Goal: Task Accomplishment & Management: Manage account settings

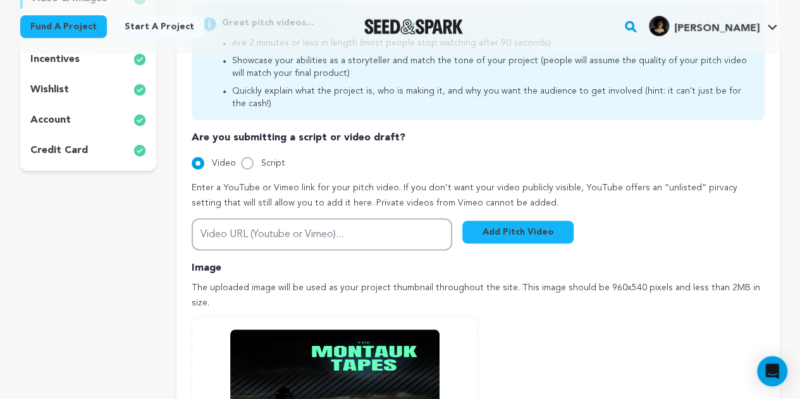
scroll to position [348, 0]
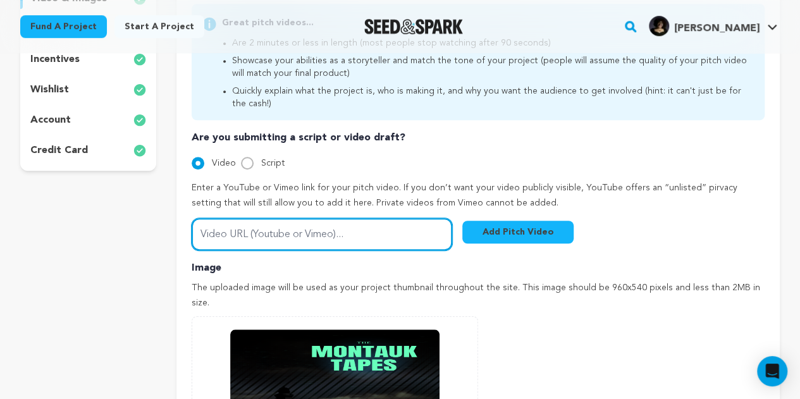
click at [374, 246] on input "Video URL (Youtube or Vimeo)..." at bounding box center [322, 234] width 260 height 32
paste input "https://youtu.be/cb-y-jHExrw"
type input "https://youtu.be/cb-y-jHExrw"
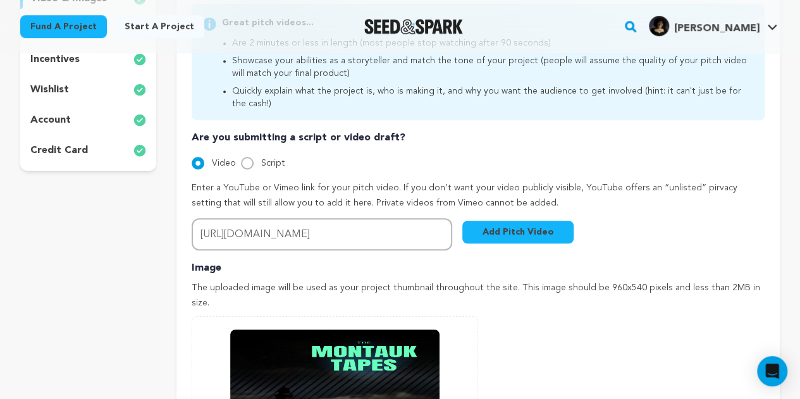
click at [523, 236] on button "Add Pitch Video" at bounding box center [517, 232] width 111 height 23
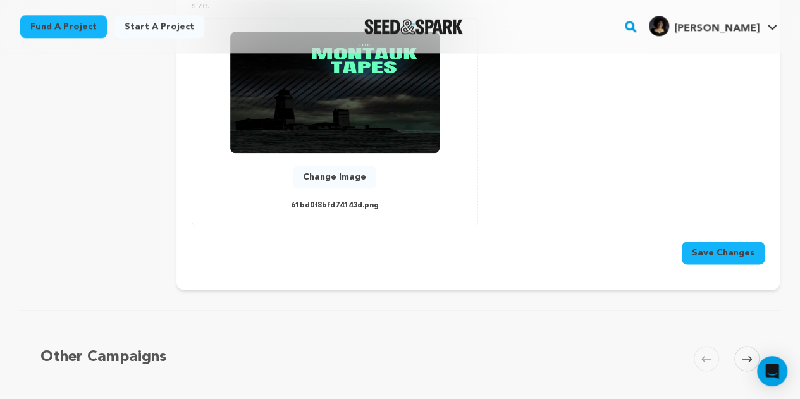
scroll to position [694, 0]
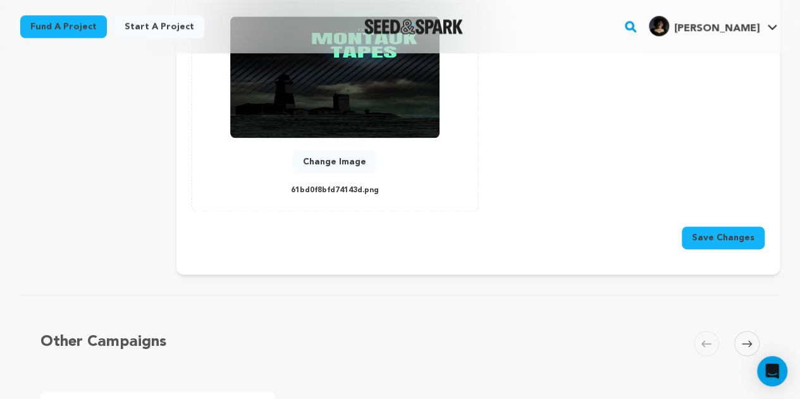
click at [714, 228] on button "Save Changes" at bounding box center [722, 237] width 83 height 23
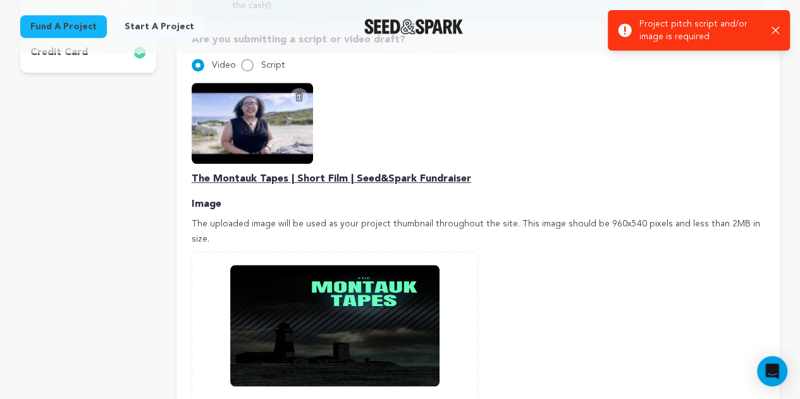
scroll to position [564, 0]
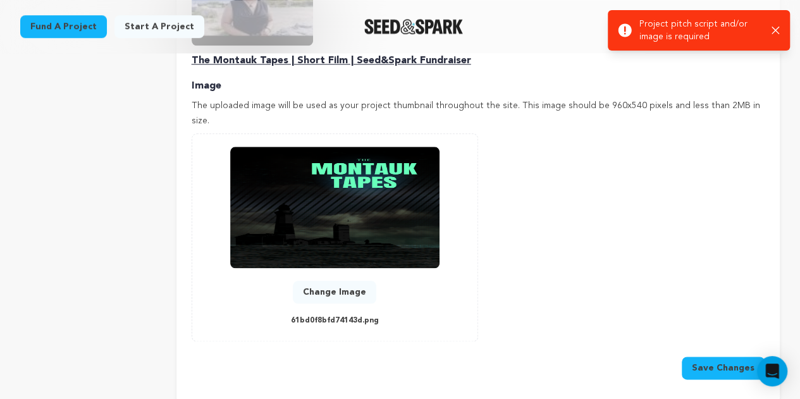
click at [348, 281] on button "Change Image" at bounding box center [334, 292] width 83 height 23
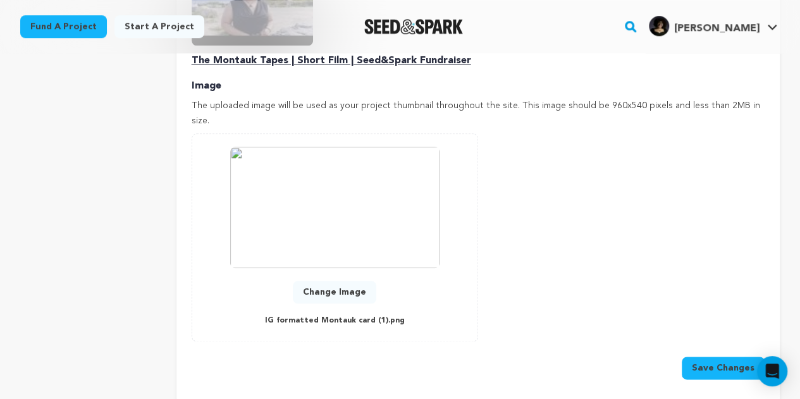
click at [714, 357] on button "Save Changes" at bounding box center [722, 368] width 83 height 23
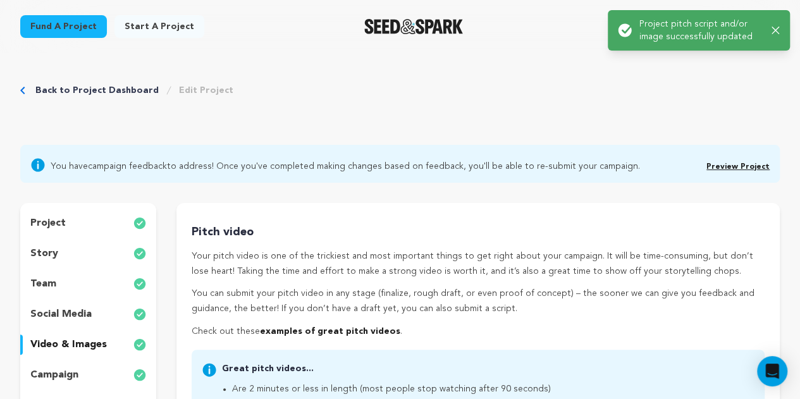
scroll to position [0, 0]
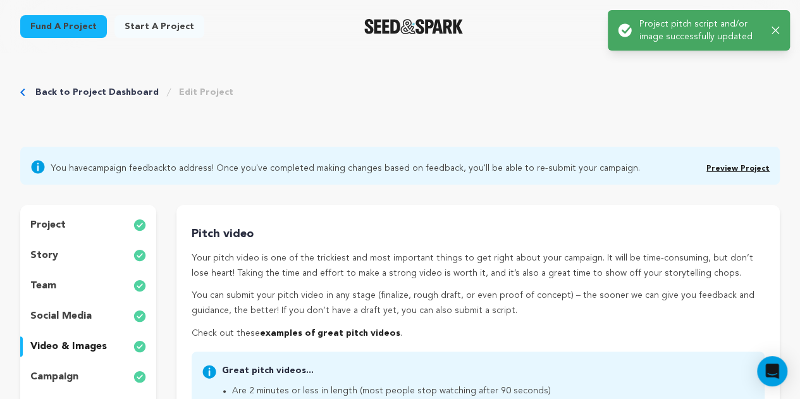
click at [105, 257] on div "story" at bounding box center [88, 255] width 136 height 20
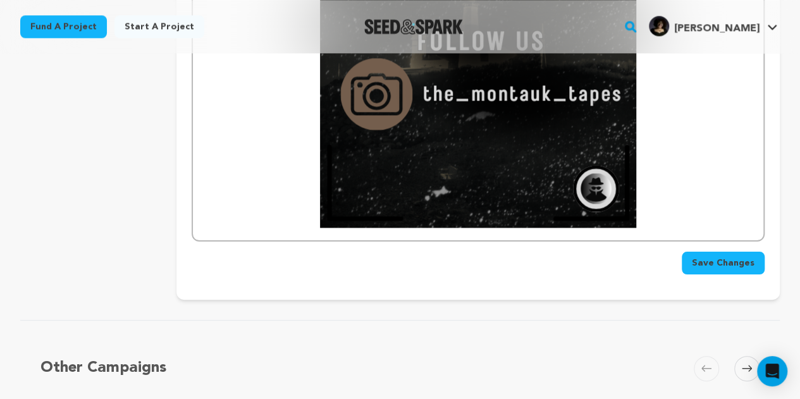
scroll to position [3239, 0]
click at [711, 251] on button "Save Changes" at bounding box center [722, 262] width 83 height 23
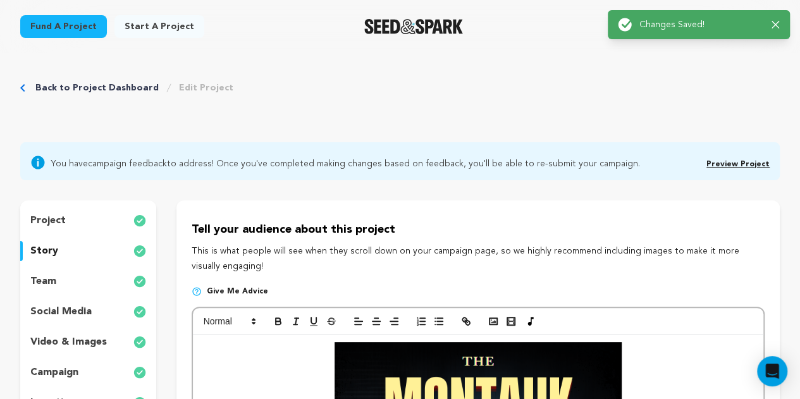
scroll to position [0, 0]
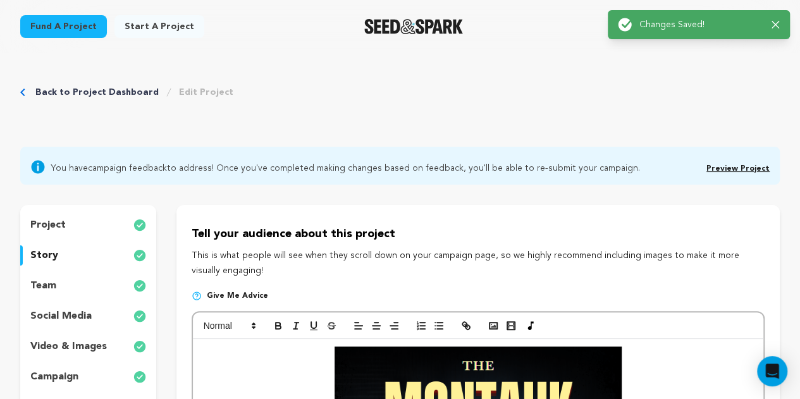
click at [40, 284] on p "team" at bounding box center [43, 285] width 26 height 15
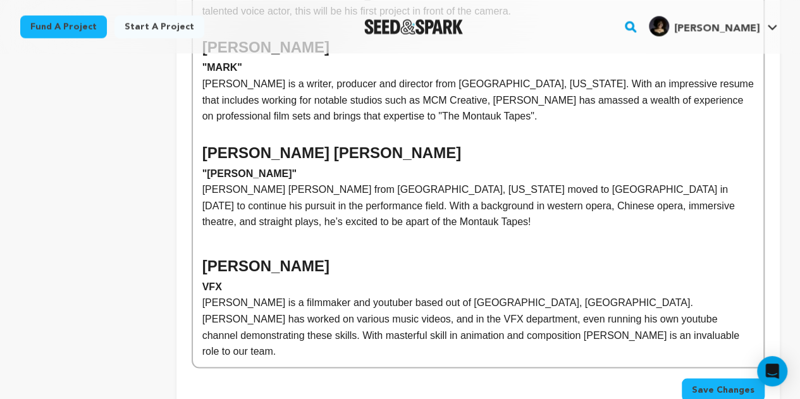
scroll to position [1050, 0]
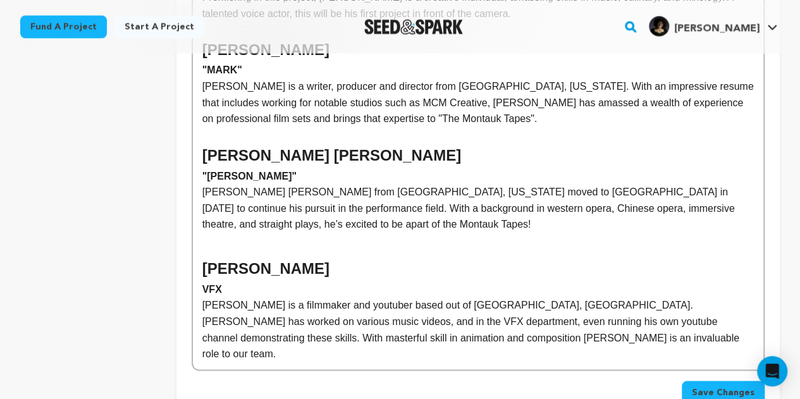
click at [233, 232] on h2 at bounding box center [477, 244] width 551 height 24
click at [225, 127] on p "To enrich screen reader interactions, please activate Accessibility in Grammarl…" at bounding box center [477, 135] width 551 height 16
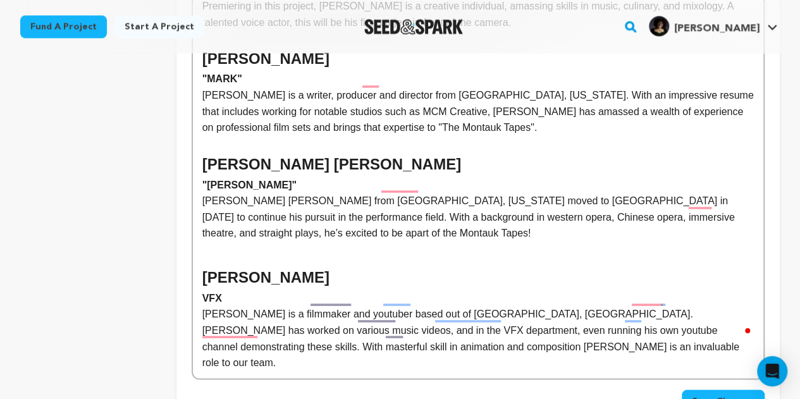
scroll to position [1038, 0]
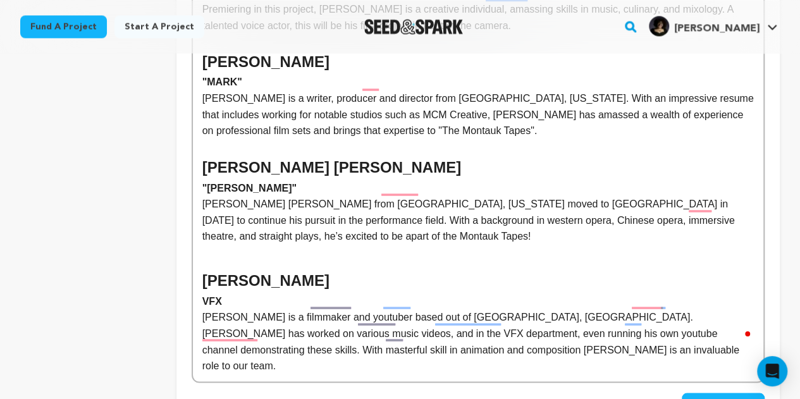
click at [205, 244] on h2 "To enrich screen reader interactions, please activate Accessibility in Grammarl…" at bounding box center [477, 256] width 551 height 24
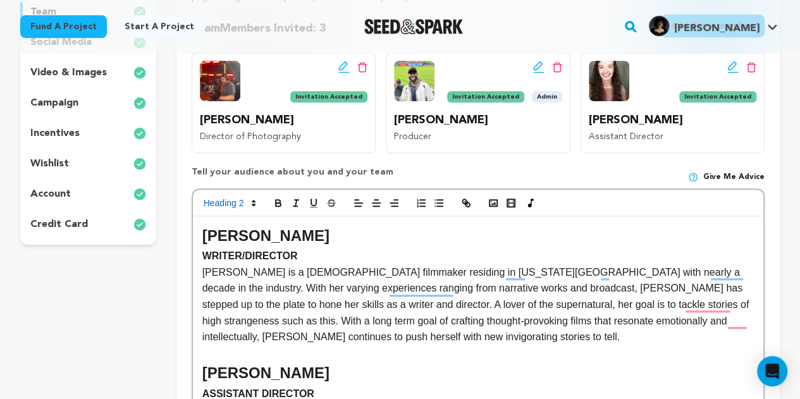
scroll to position [271, 0]
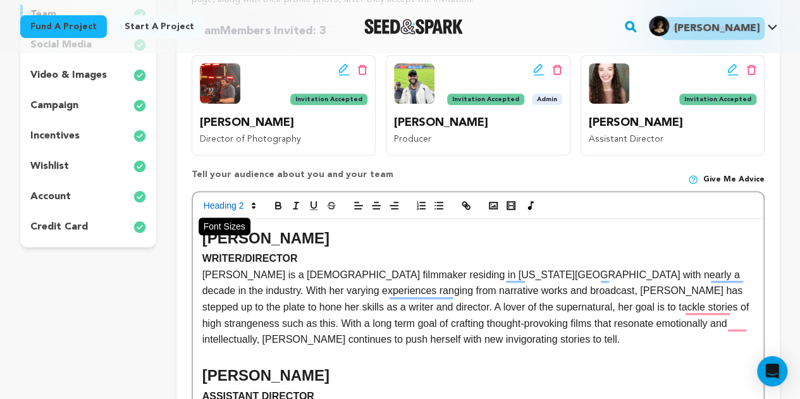
click at [245, 209] on span at bounding box center [229, 205] width 62 height 15
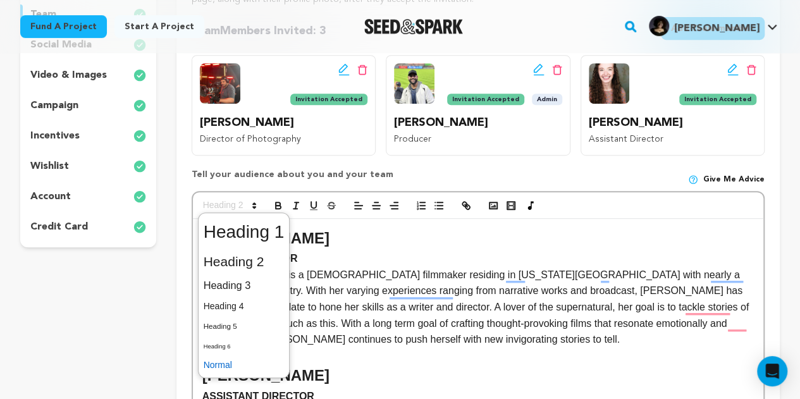
click at [249, 363] on span at bounding box center [244, 365] width 81 height 20
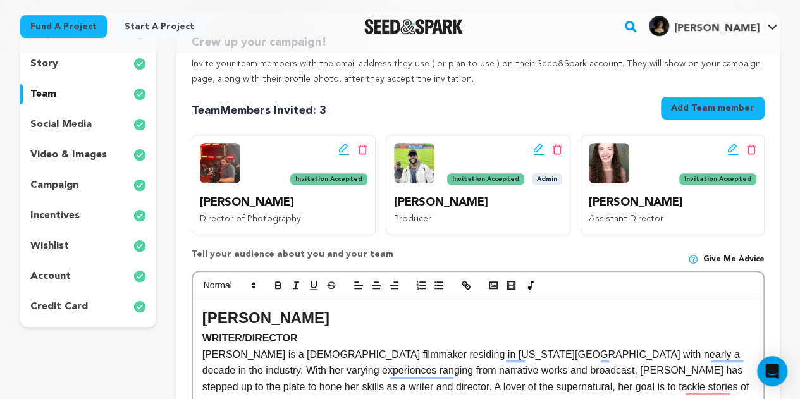
scroll to position [190, 0]
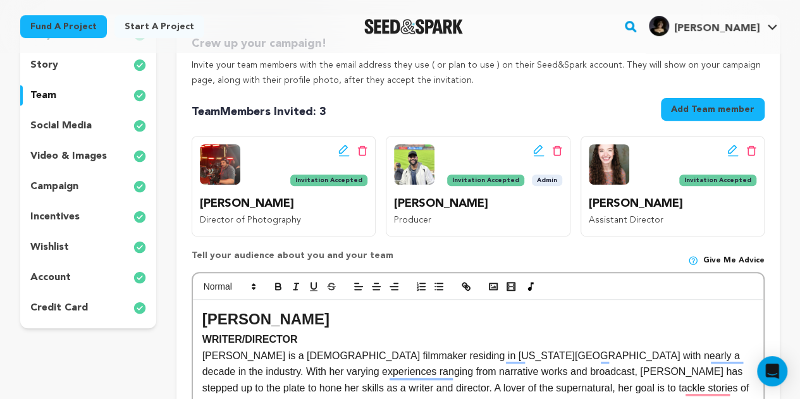
click at [89, 123] on p "social media" at bounding box center [60, 125] width 61 height 15
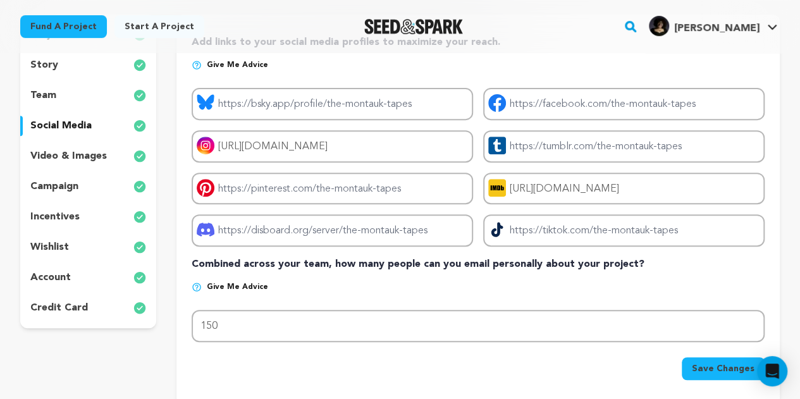
click at [94, 154] on p "video & images" at bounding box center [68, 156] width 76 height 15
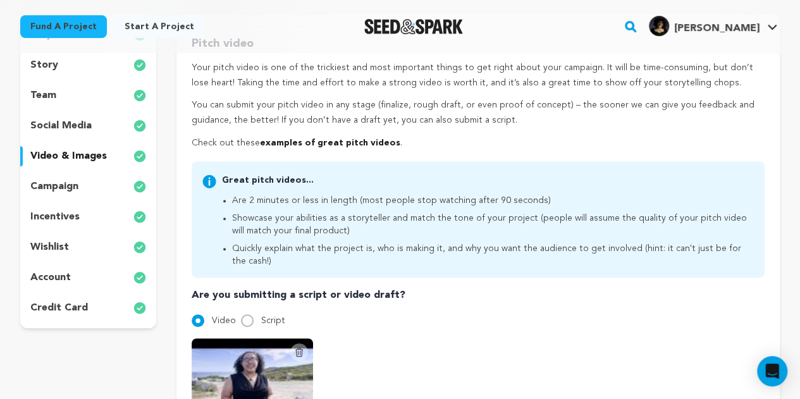
click at [78, 188] on div "campaign" at bounding box center [88, 186] width 136 height 20
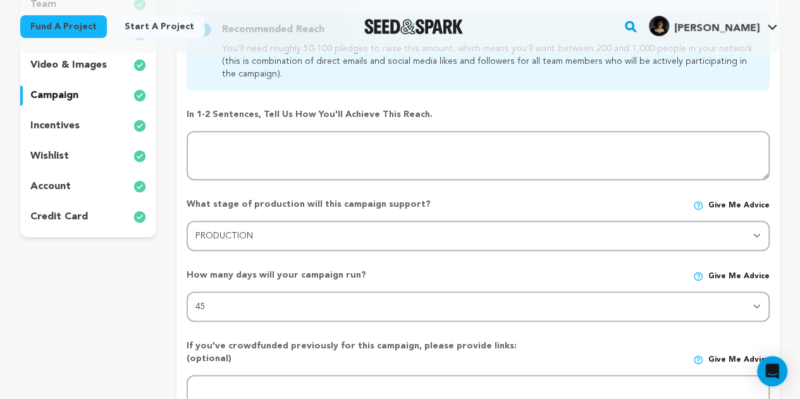
scroll to position [281, 0]
click at [93, 120] on div "incentives" at bounding box center [88, 126] width 136 height 20
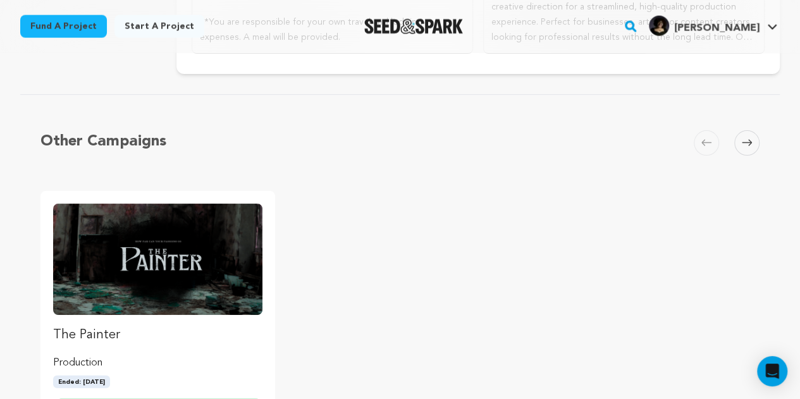
scroll to position [3575, 0]
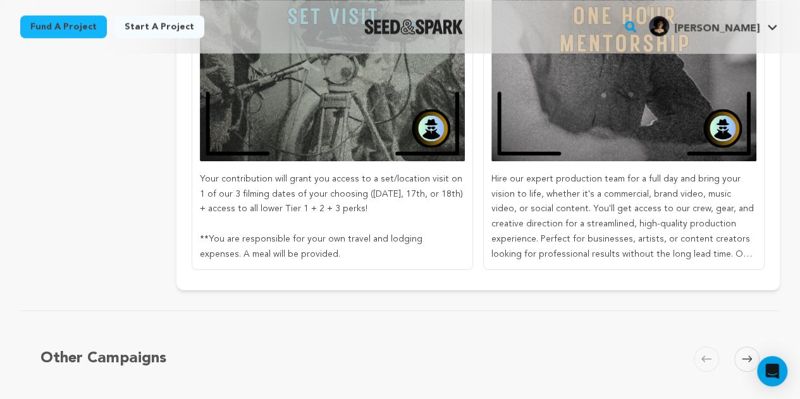
click at [567, 173] on p "Hire our expert production team for a full day and bring your vision to life, w…" at bounding box center [623, 216] width 265 height 90
click at [573, 83] on img at bounding box center [623, 28] width 265 height 265
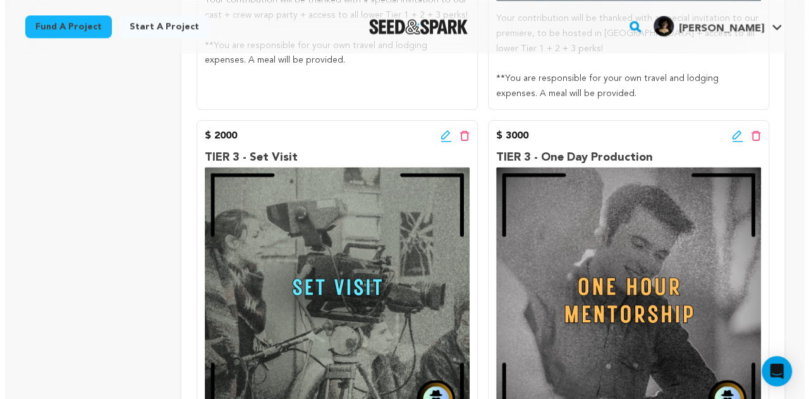
scroll to position [3288, 0]
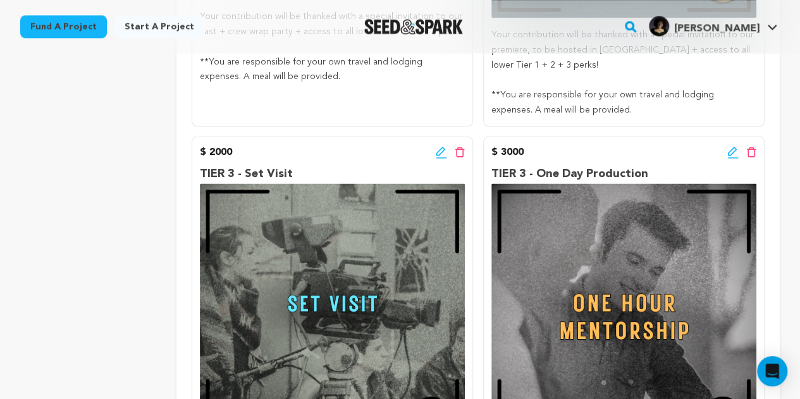
click at [728, 146] on icon at bounding box center [732, 152] width 11 height 13
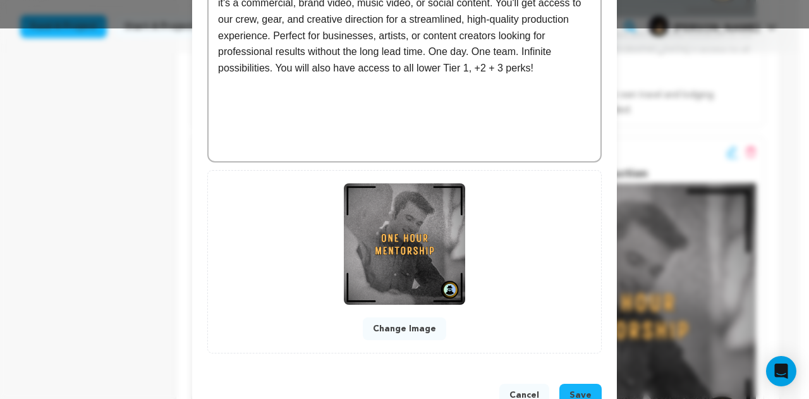
scroll to position [407, 0]
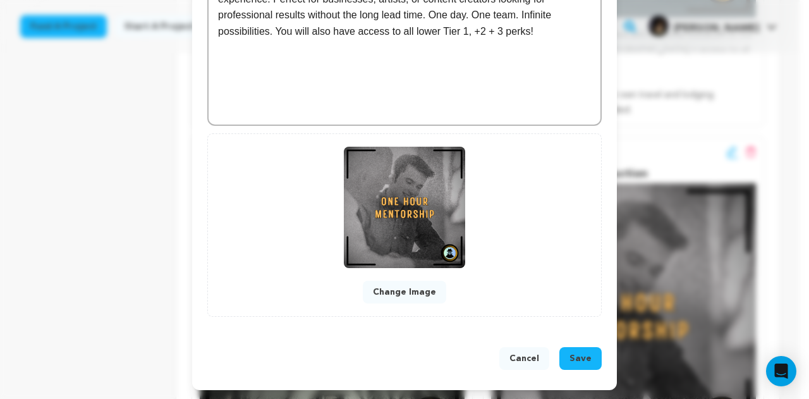
click at [529, 357] on button "Cancel" at bounding box center [524, 358] width 50 height 23
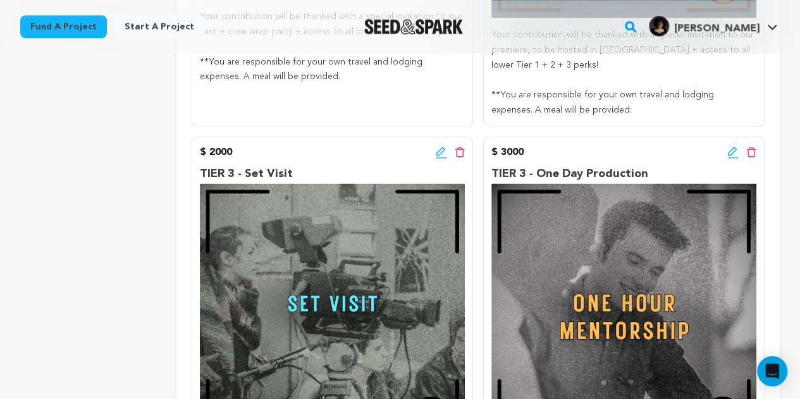
click at [435, 145] on div "$ 2000 Edit incentive button Delete incentive button" at bounding box center [332, 152] width 265 height 15
click at [440, 147] on icon at bounding box center [440, 151] width 9 height 9
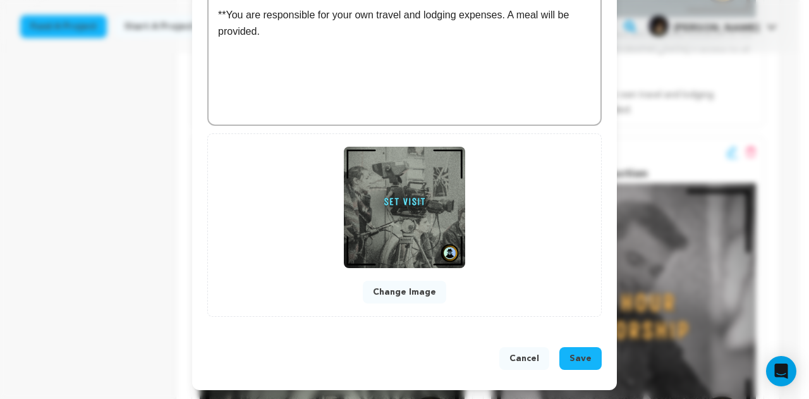
click at [504, 362] on button "Cancel" at bounding box center [524, 358] width 50 height 23
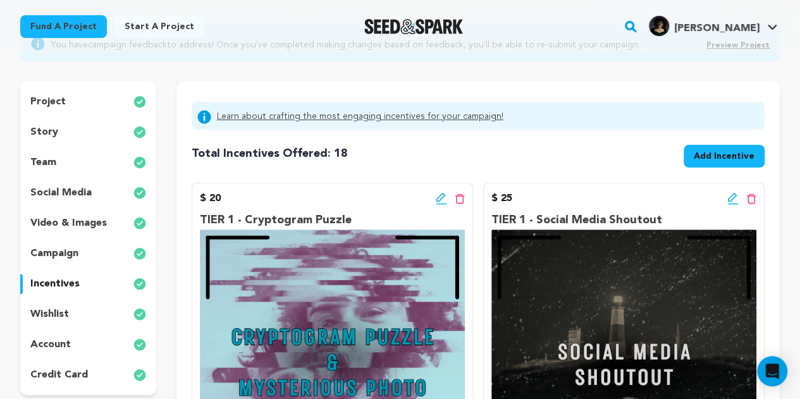
scroll to position [131, 0]
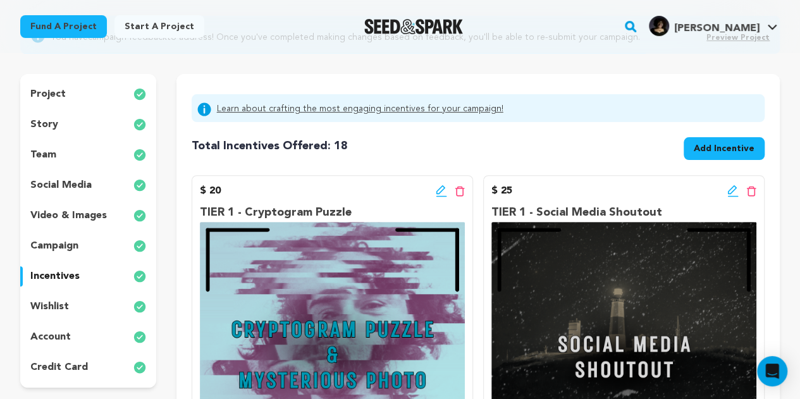
click at [76, 300] on div "wishlist" at bounding box center [88, 306] width 136 height 20
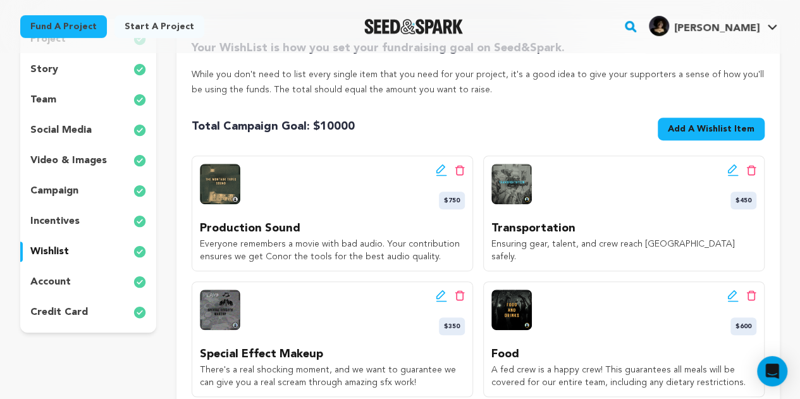
scroll to position [185, 0]
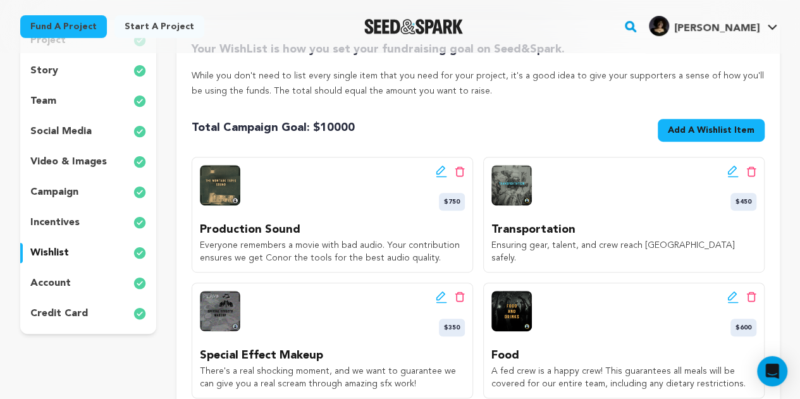
click at [102, 278] on div "account" at bounding box center [88, 283] width 136 height 20
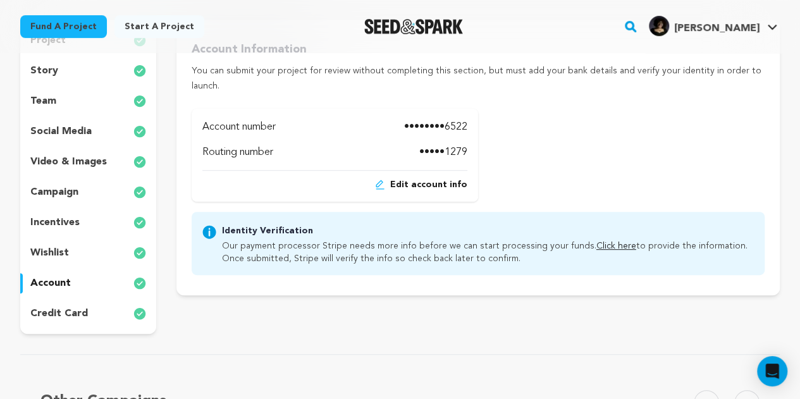
click at [97, 302] on div "project story team social media video & images campaign incentives wishlist acc…" at bounding box center [88, 177] width 136 height 314
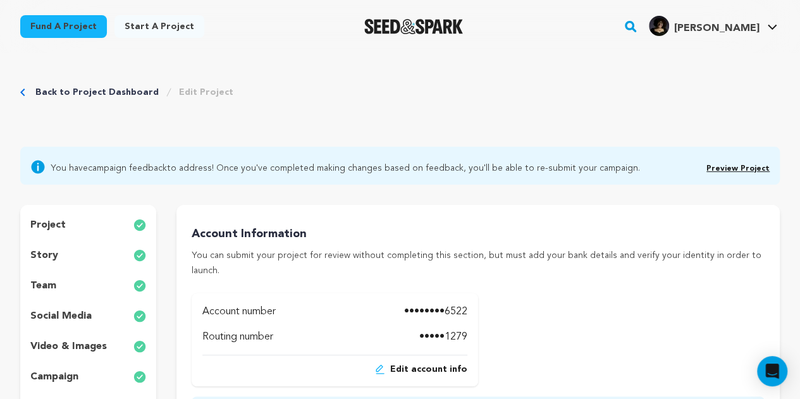
click at [755, 165] on link "Preview Project" at bounding box center [737, 169] width 63 height 8
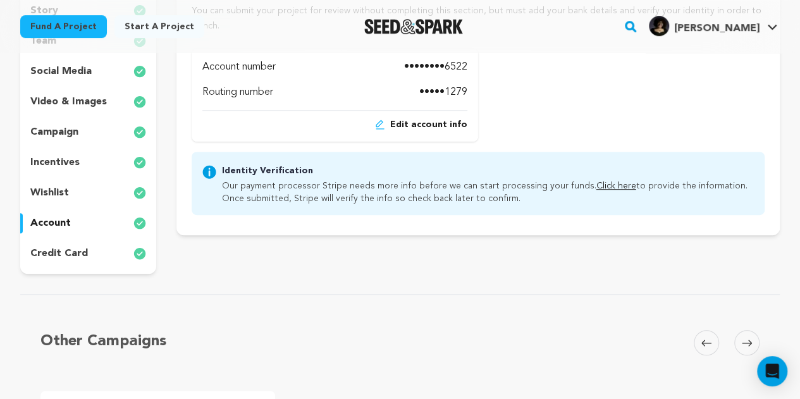
scroll to position [250, 0]
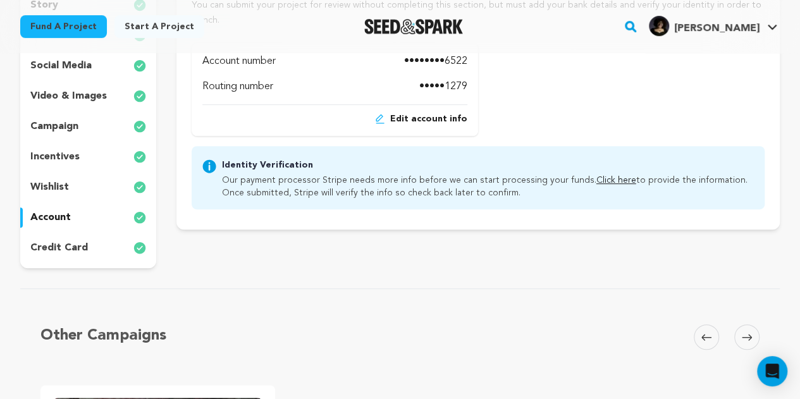
click at [95, 98] on p "video & images" at bounding box center [68, 96] width 76 height 15
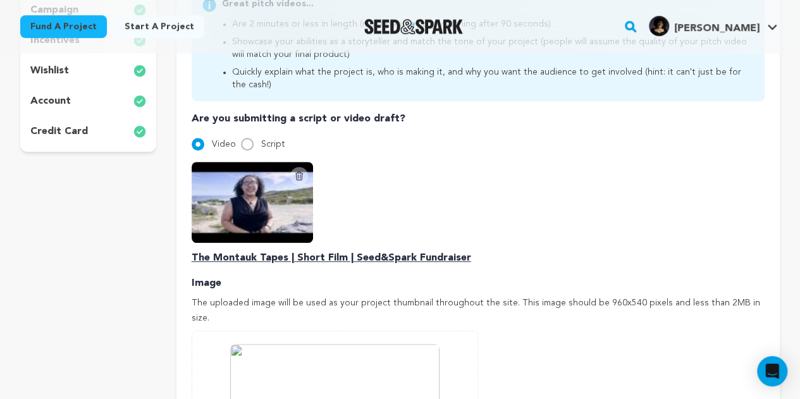
scroll to position [371, 0]
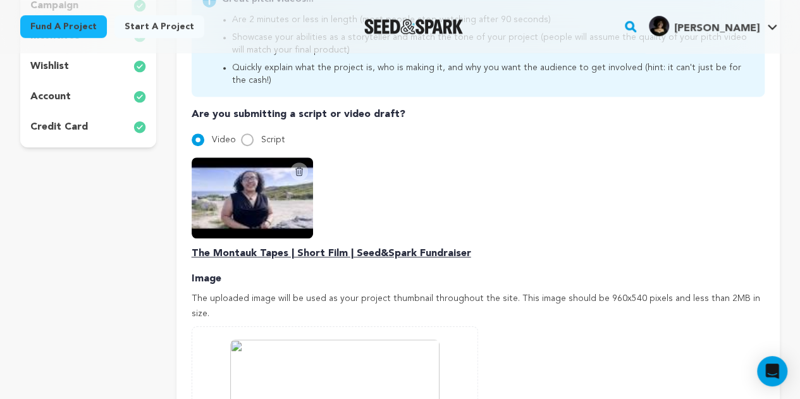
click at [298, 169] on icon at bounding box center [299, 171] width 10 height 10
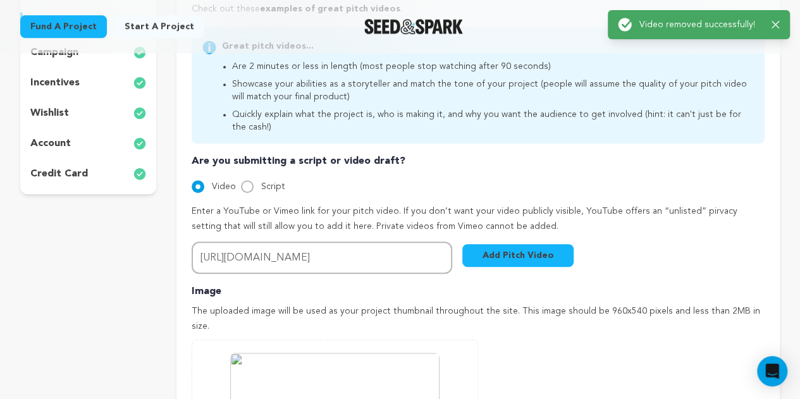
scroll to position [325, 0]
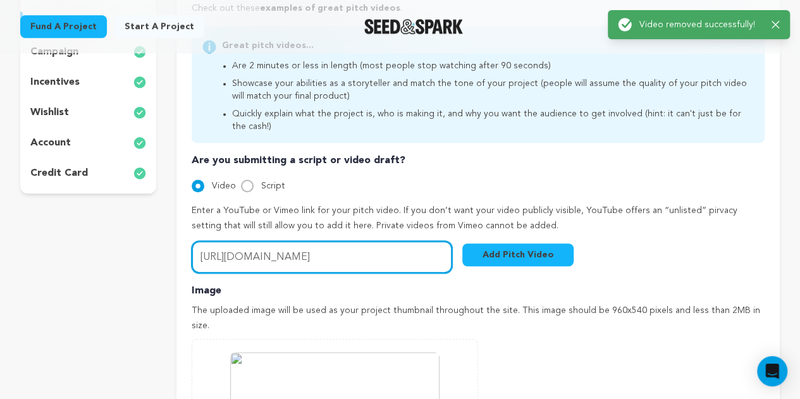
click at [339, 262] on input "https://youtu.be/cb-y-jHExrw" at bounding box center [322, 257] width 260 height 32
paste input "gw1ROsT_jpk"
type input "https://youtu.be/gw1ROsT_jpk"
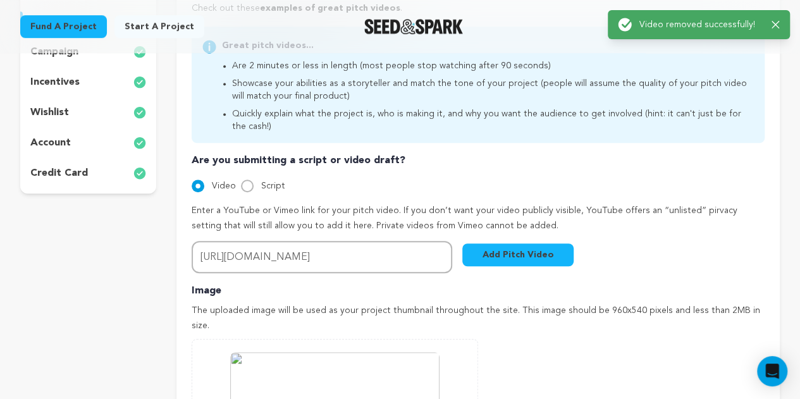
click at [482, 265] on button "Add Pitch Video" at bounding box center [517, 254] width 111 height 23
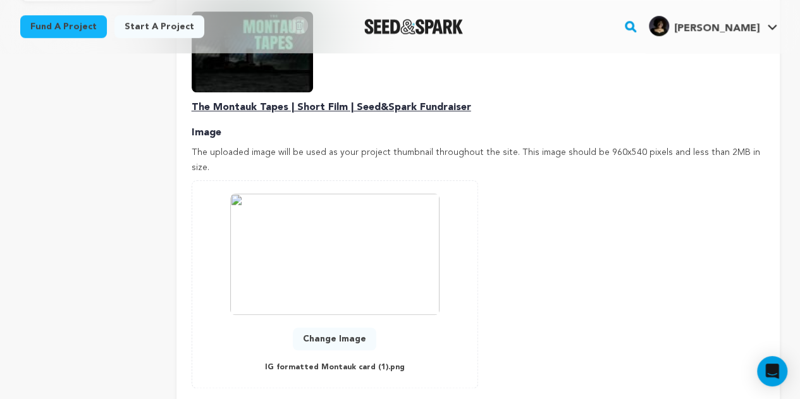
scroll to position [518, 0]
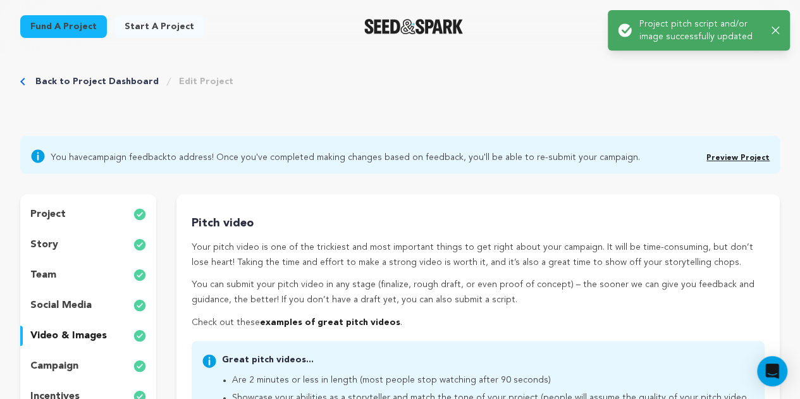
scroll to position [0, 0]
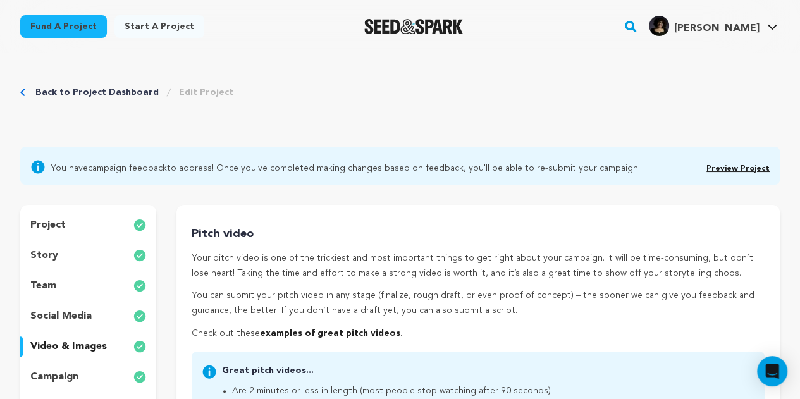
click at [752, 168] on link "Preview Project" at bounding box center [737, 169] width 63 height 8
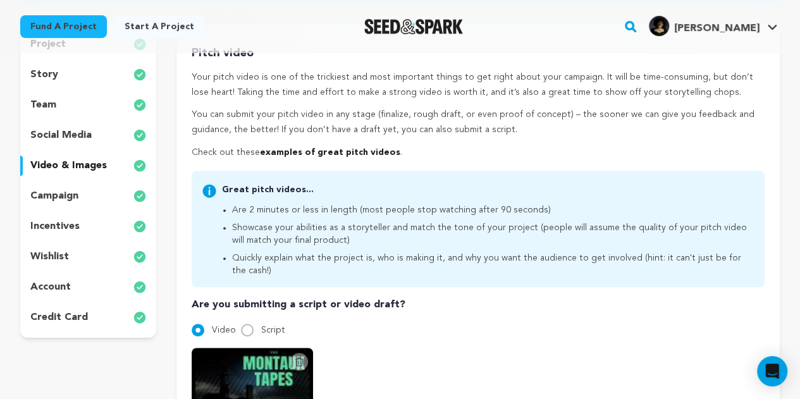
scroll to position [183, 0]
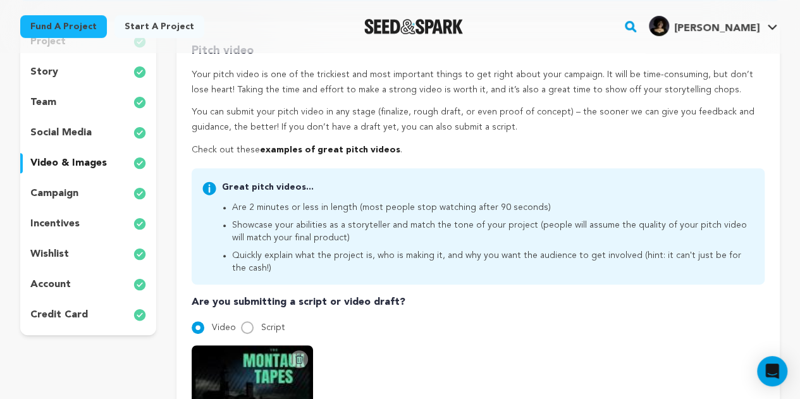
click at [78, 73] on div "story" at bounding box center [88, 72] width 136 height 20
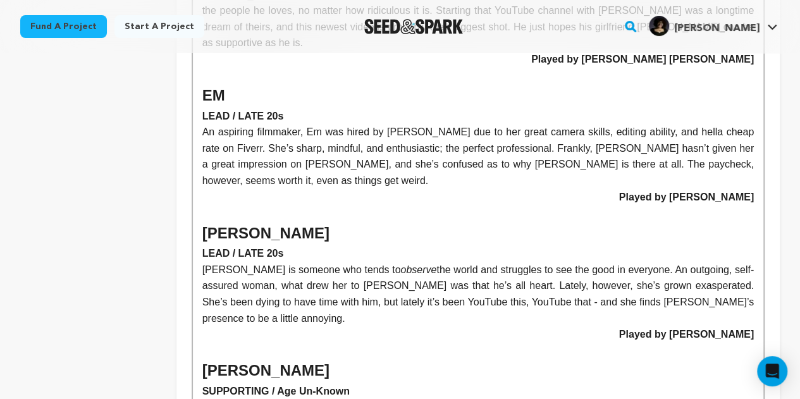
scroll to position [2491, 0]
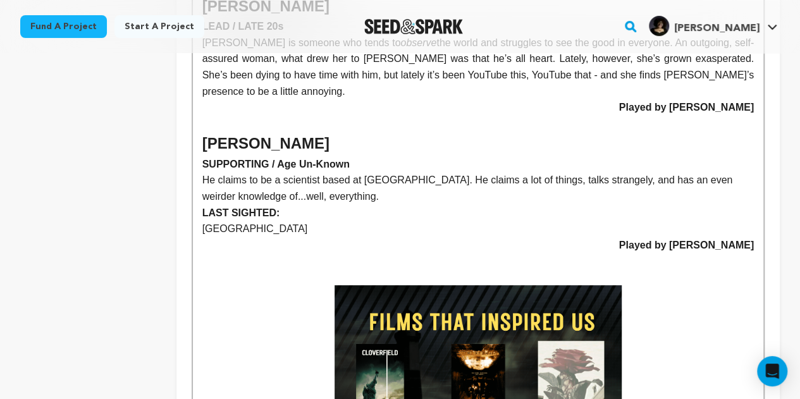
click at [477, 285] on img at bounding box center [477, 392] width 287 height 215
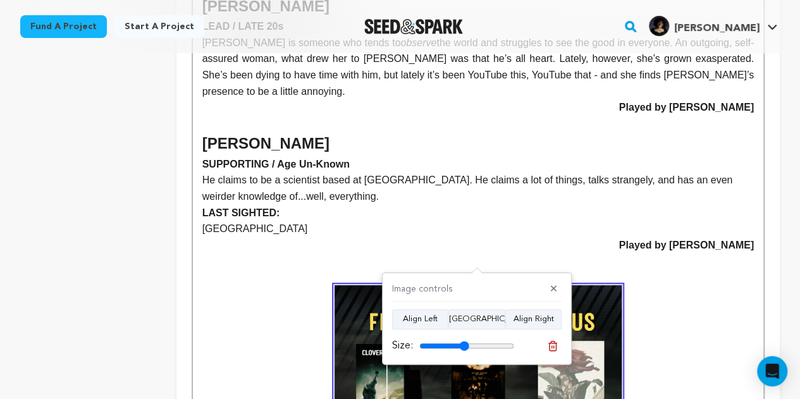
scroll to position [2567, 0]
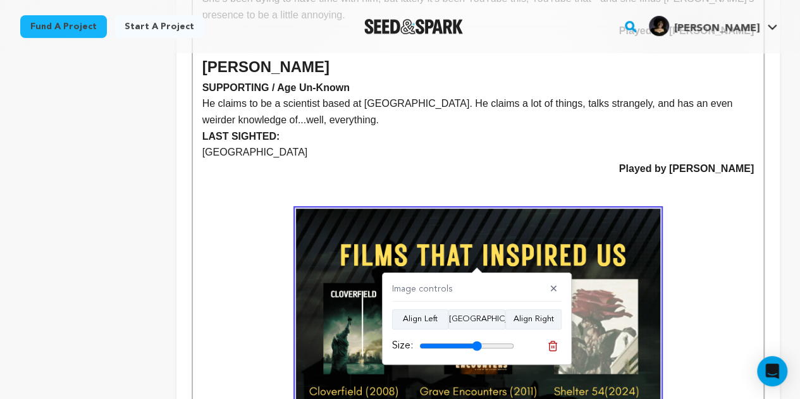
drag, startPoint x: 462, startPoint y: 344, endPoint x: 477, endPoint y: 344, distance: 14.5
type input "66"
click at [477, 344] on input "range" at bounding box center [466, 346] width 95 height 10
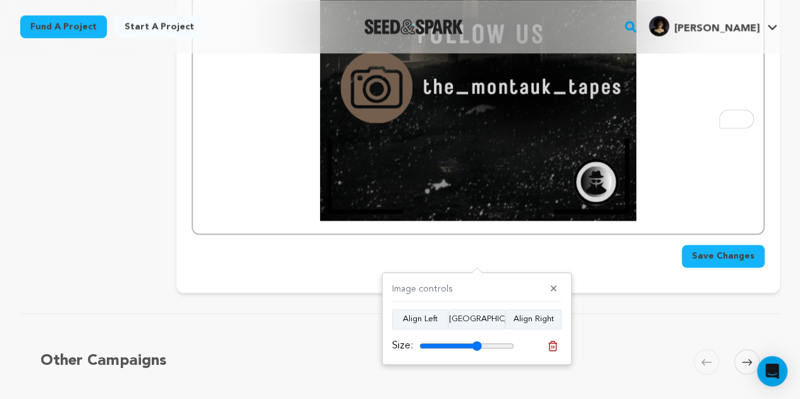
scroll to position [3301, 0]
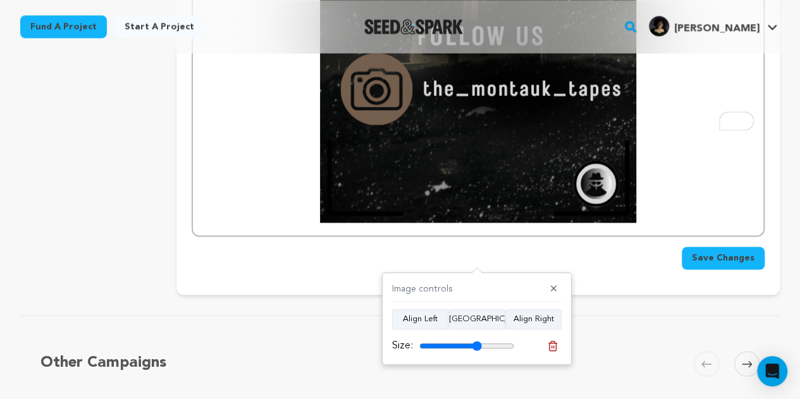
click at [733, 252] on span "Save Changes" at bounding box center [723, 258] width 63 height 13
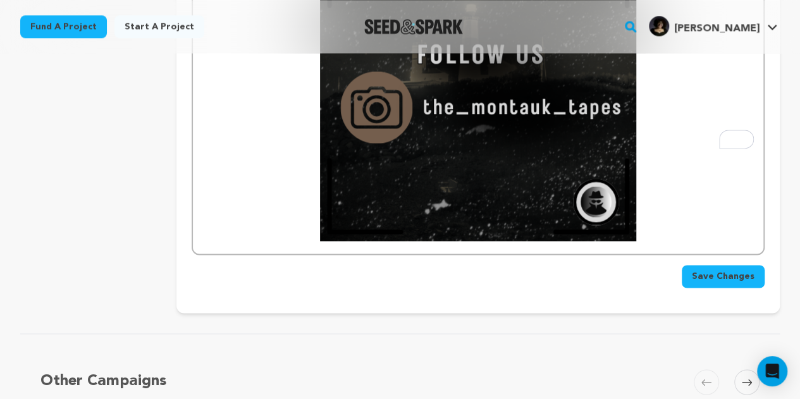
scroll to position [3283, 0]
click at [728, 269] on span "Save Changes" at bounding box center [723, 275] width 63 height 13
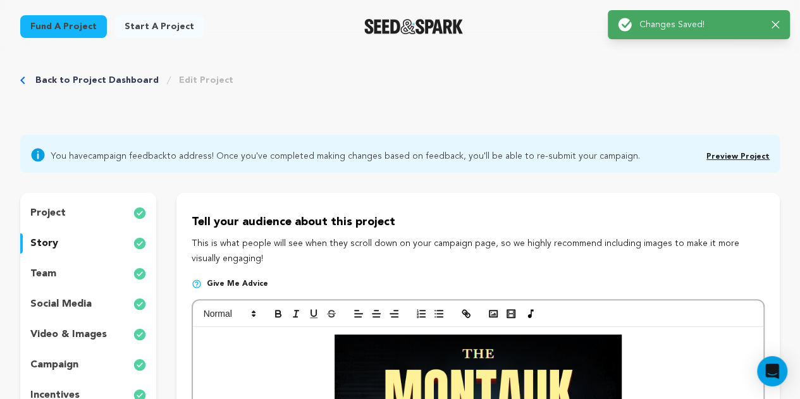
scroll to position [0, 0]
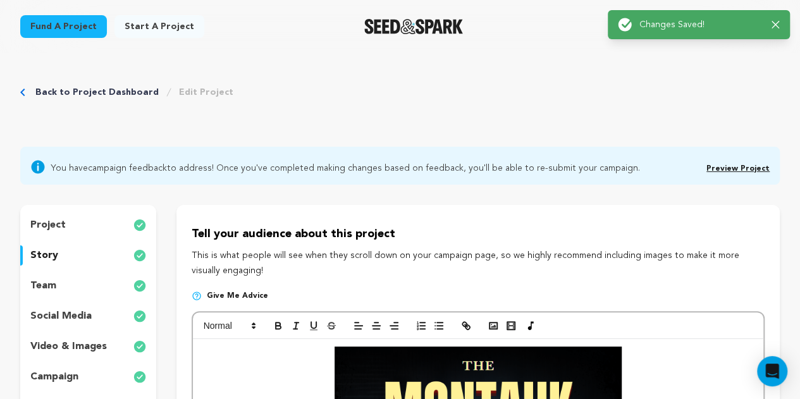
click at [73, 233] on div "project" at bounding box center [88, 225] width 136 height 20
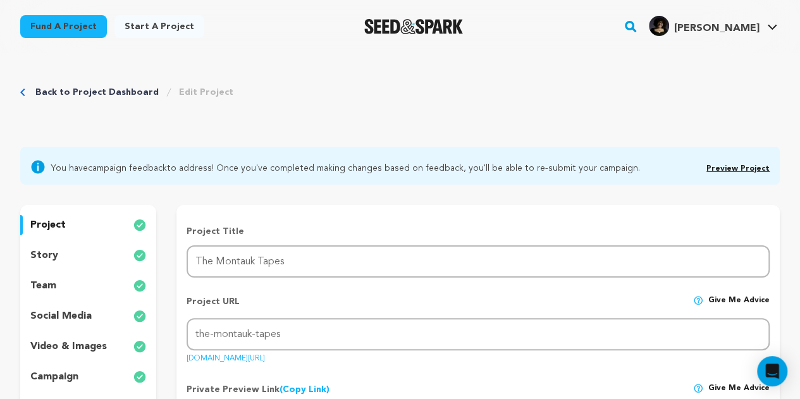
click at [107, 94] on link "Back to Project Dashboard" at bounding box center [96, 92] width 123 height 13
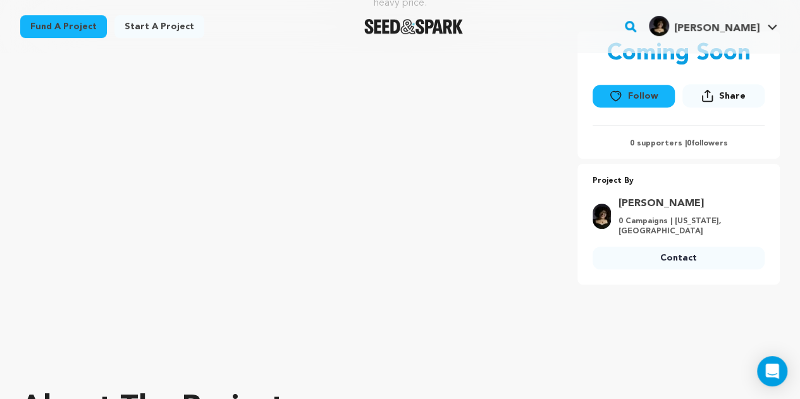
scroll to position [228, 0]
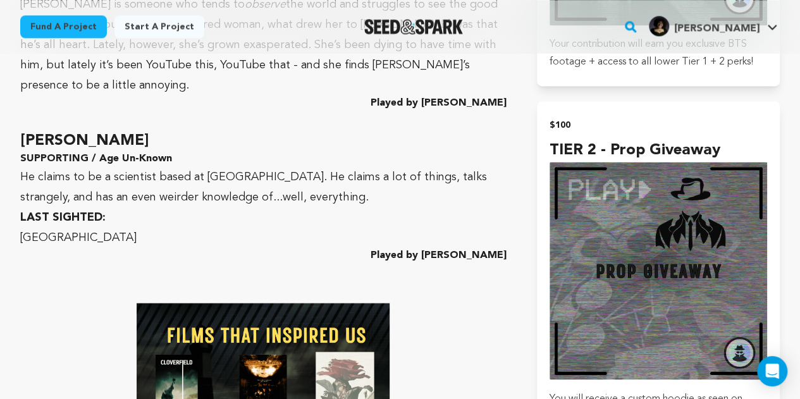
scroll to position [3426, 0]
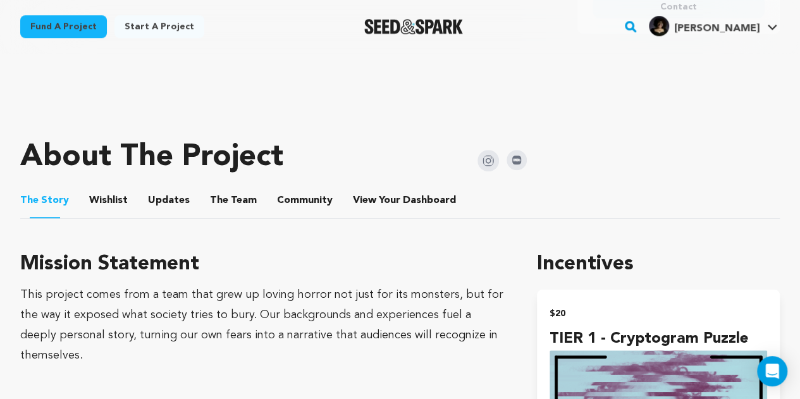
scroll to position [463, 0]
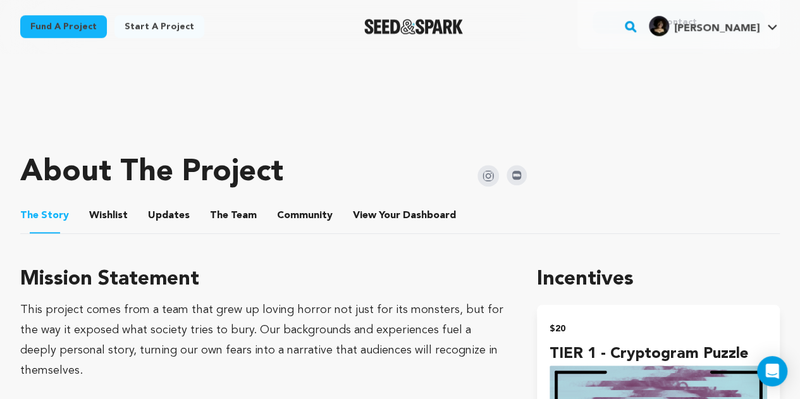
click at [104, 213] on button "Wishlist" at bounding box center [109, 218] width 30 height 30
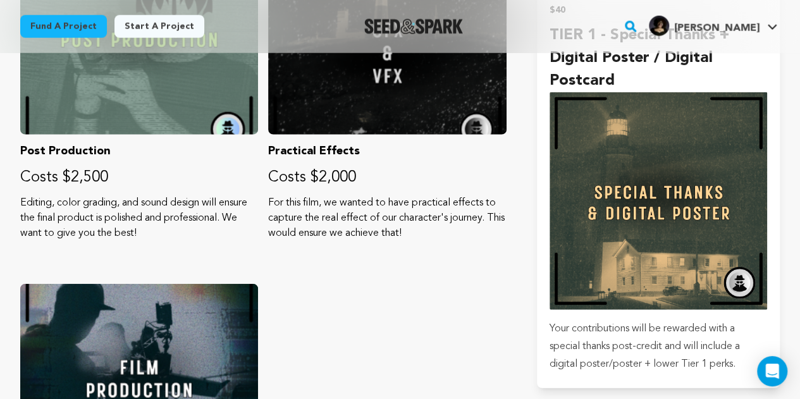
scroll to position [1594, 0]
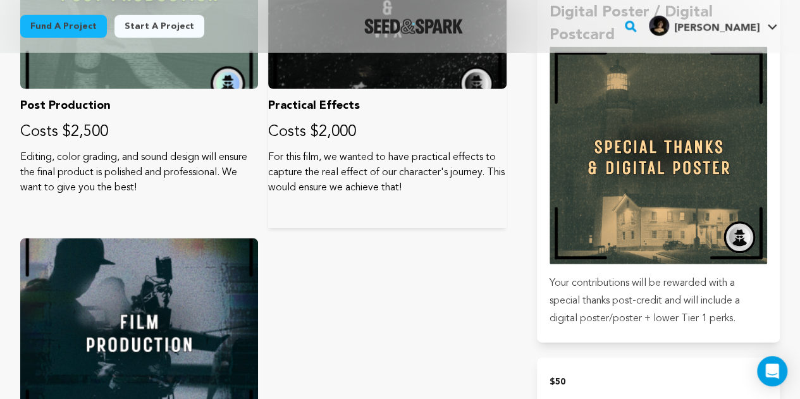
click at [322, 106] on p "Practical Effects" at bounding box center [387, 106] width 238 height 18
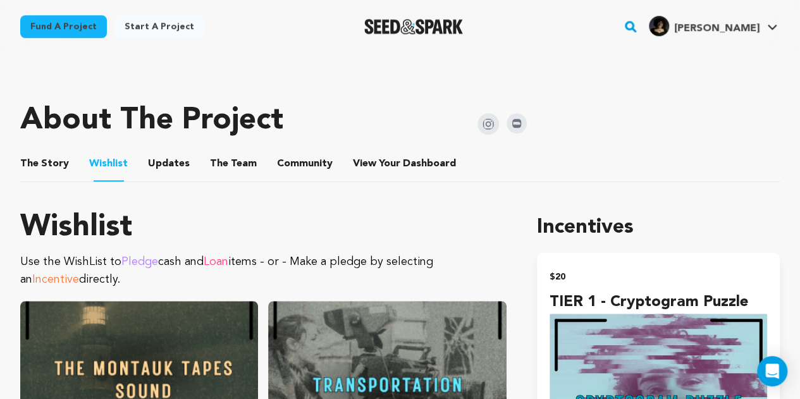
scroll to position [511, 0]
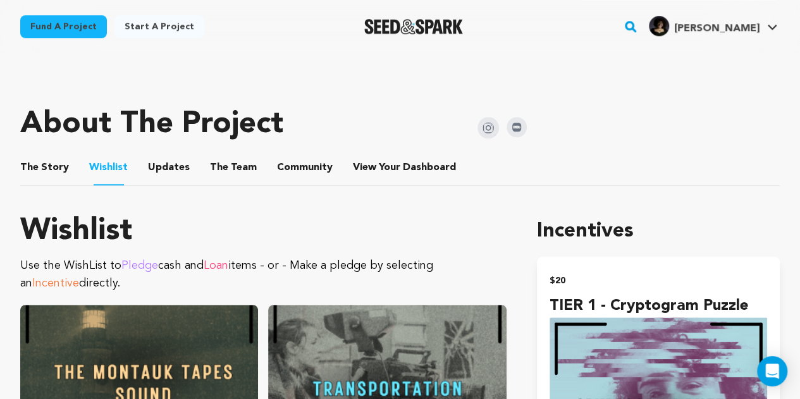
click at [174, 173] on button "Updates" at bounding box center [169, 170] width 30 height 30
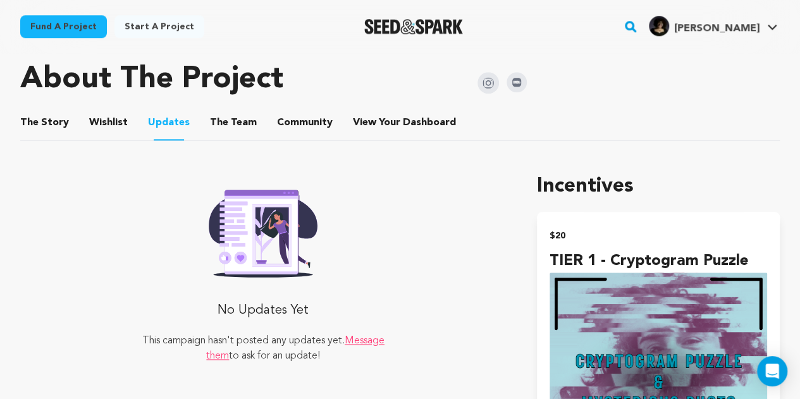
scroll to position [552, 0]
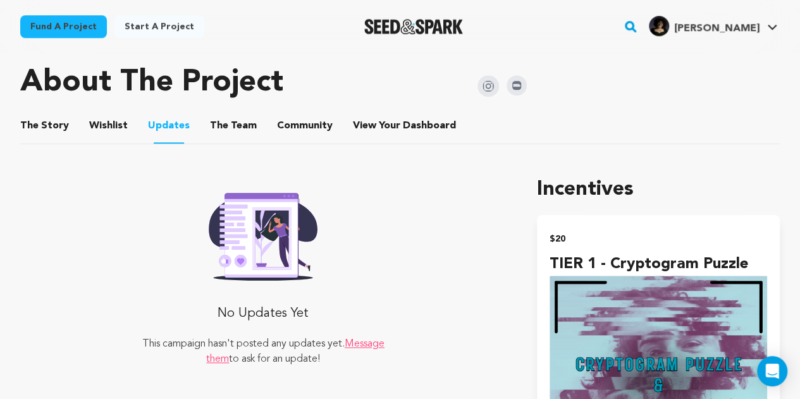
click at [218, 122] on button "The Team" at bounding box center [233, 128] width 30 height 30
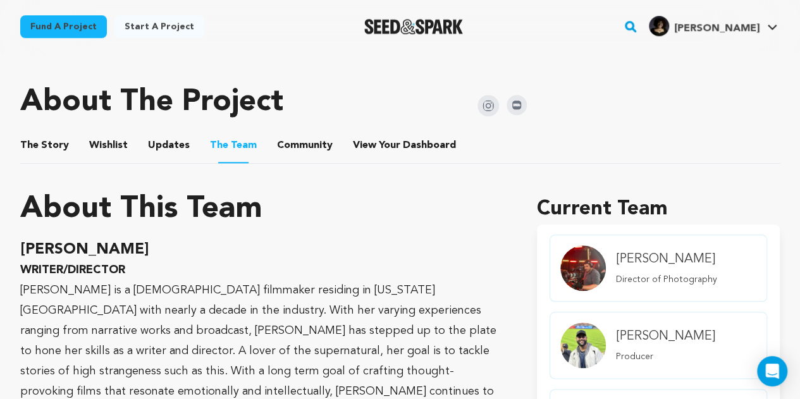
scroll to position [530, 0]
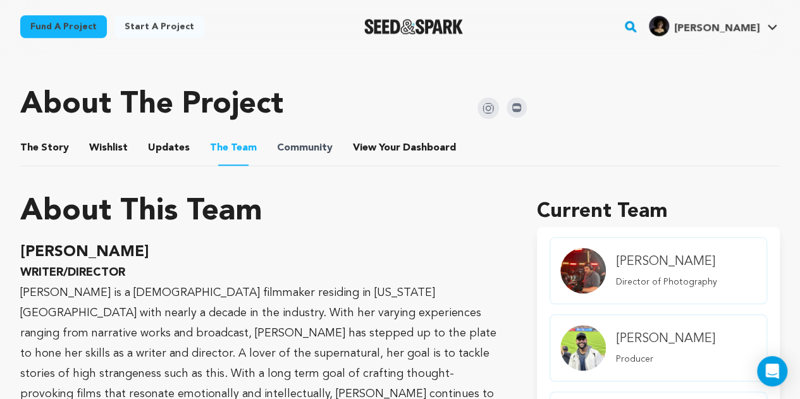
click at [313, 142] on span "Community" at bounding box center [305, 147] width 56 height 15
click at [301, 159] on button "Community" at bounding box center [305, 150] width 30 height 30
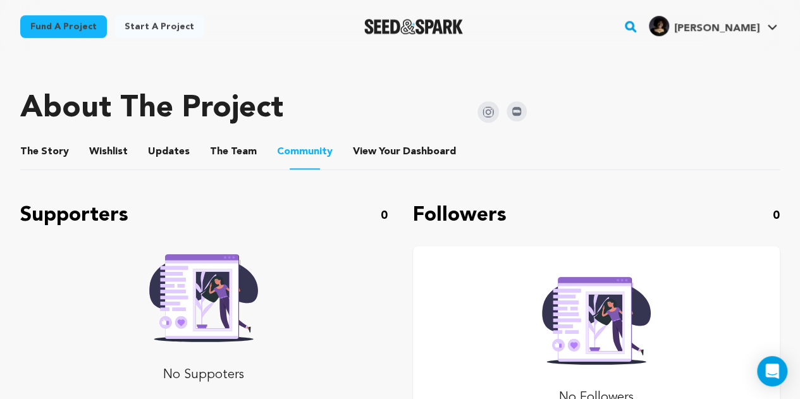
scroll to position [522, 0]
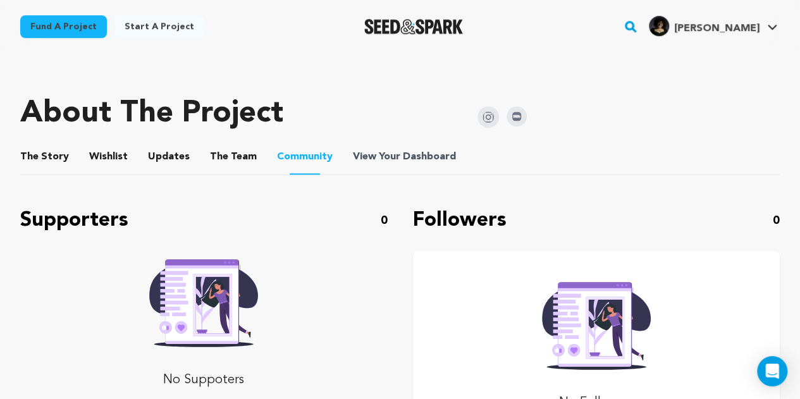
click at [377, 150] on span "View Your Dashboard" at bounding box center [406, 156] width 106 height 15
click at [375, 157] on span "View Your Dashboard" at bounding box center [406, 156] width 106 height 15
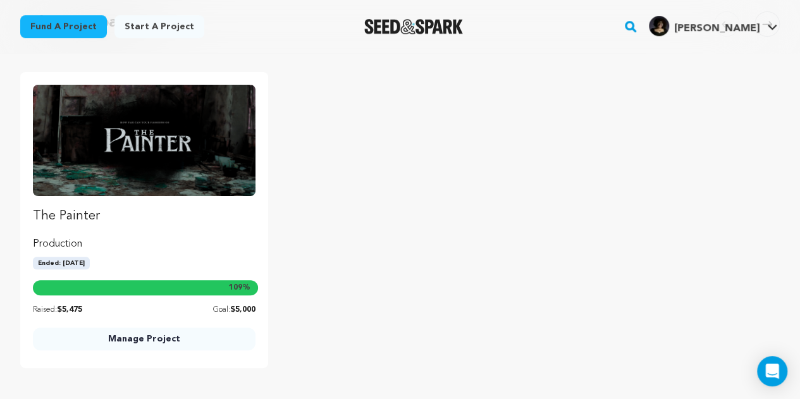
scroll to position [401, 0]
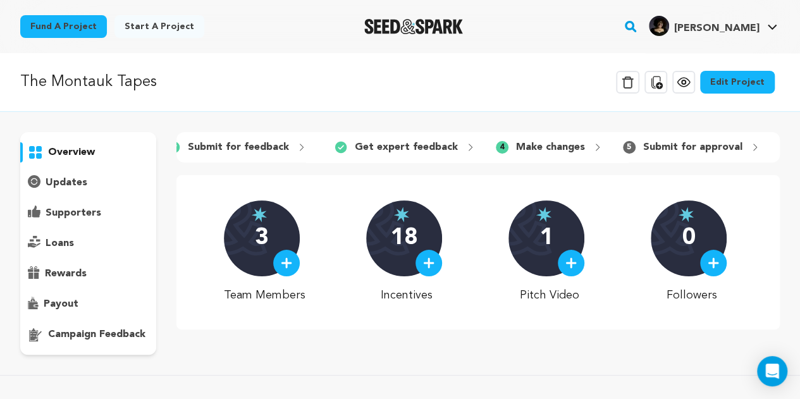
scroll to position [0, 306]
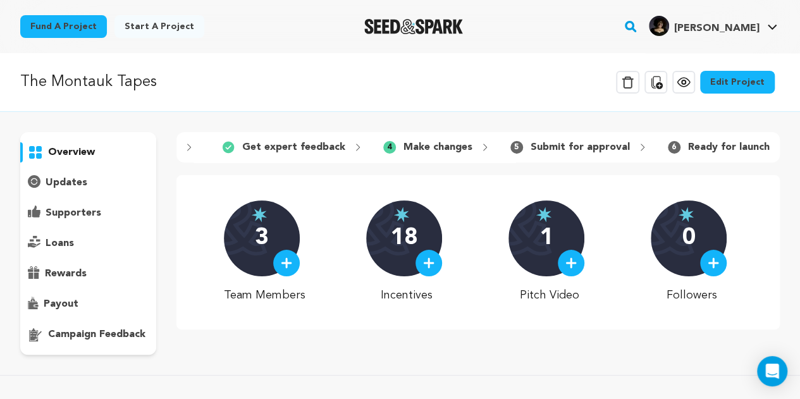
click at [120, 327] on p "campaign feedback" at bounding box center [96, 334] width 97 height 15
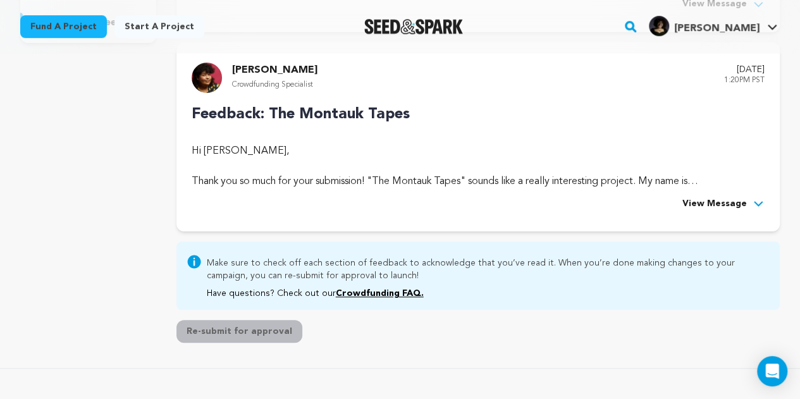
scroll to position [312, 0]
click at [752, 202] on icon at bounding box center [758, 203] width 13 height 13
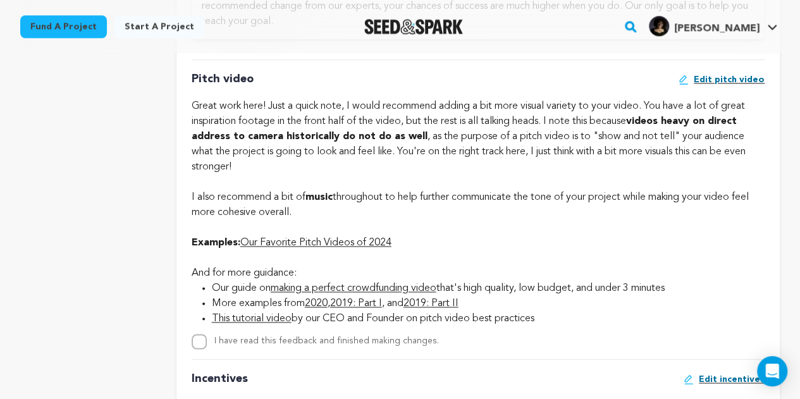
scroll to position [799, 0]
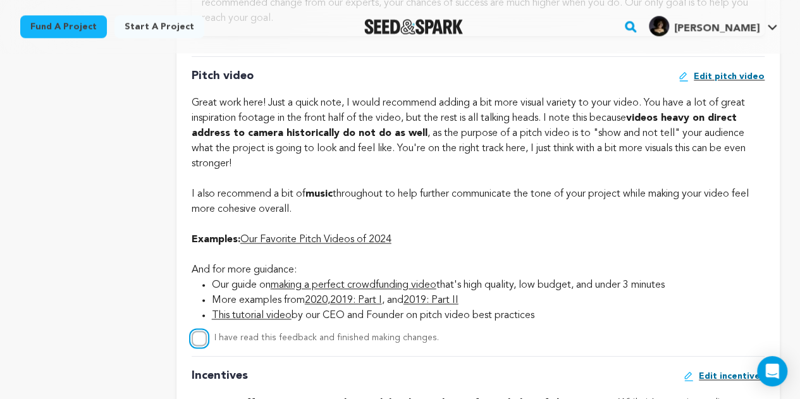
click at [195, 342] on input "I have read this feedback and finished making changes." at bounding box center [199, 338] width 15 height 15
checkbox input "true"
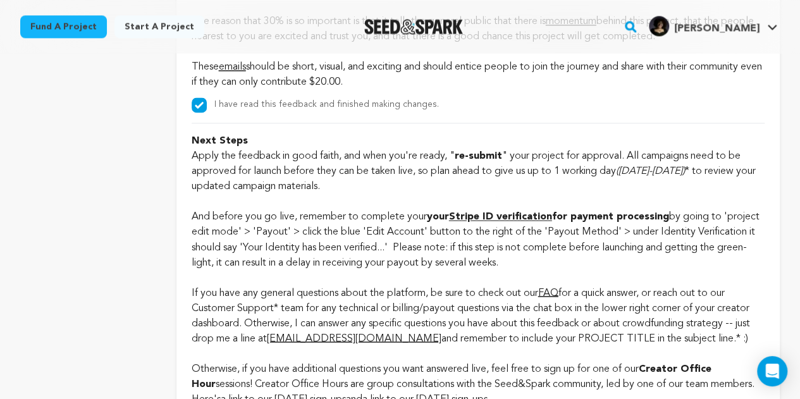
scroll to position [3350, 0]
click at [484, 221] on strong "Stripe ID verification" at bounding box center [500, 216] width 103 height 10
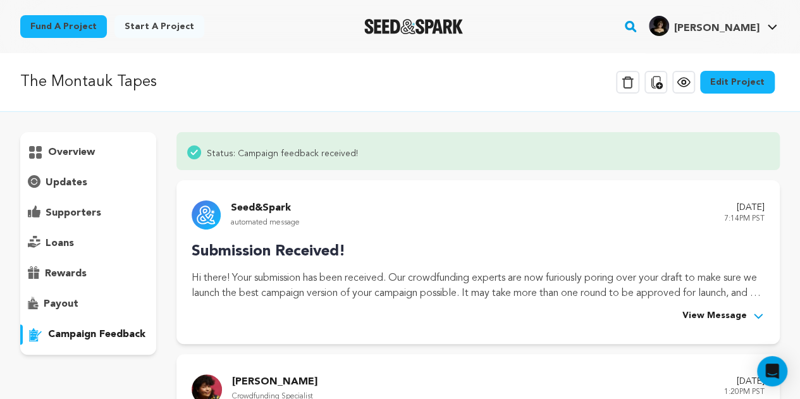
click at [66, 303] on p "payout" at bounding box center [61, 303] width 35 height 15
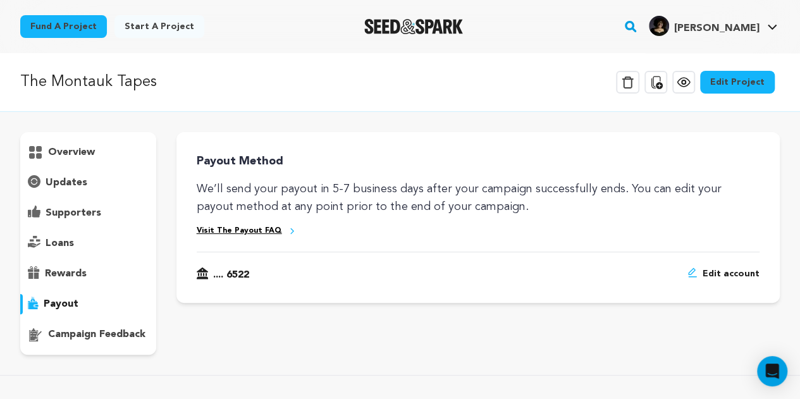
click at [726, 83] on link "Edit Project" at bounding box center [737, 82] width 75 height 23
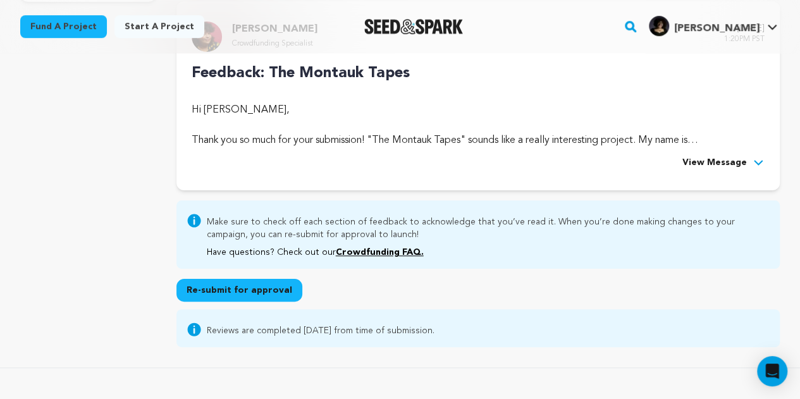
scroll to position [352, 0]
click at [259, 294] on button "Re-submit for approval" at bounding box center [239, 290] width 126 height 23
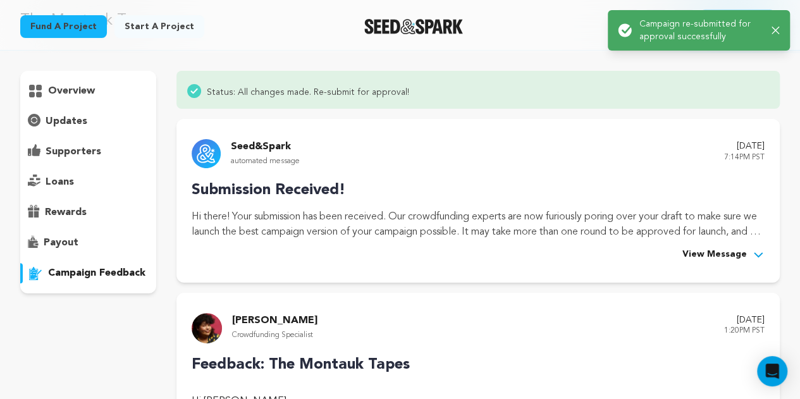
scroll to position [54, 0]
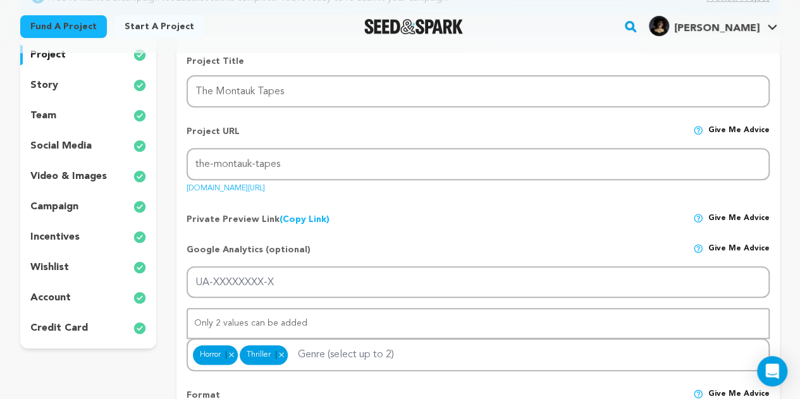
scroll to position [173, 0]
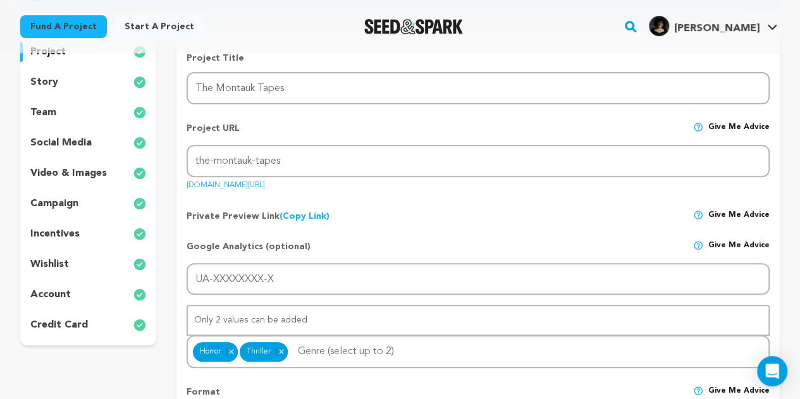
click at [71, 326] on p "credit card" at bounding box center [59, 324] width 58 height 15
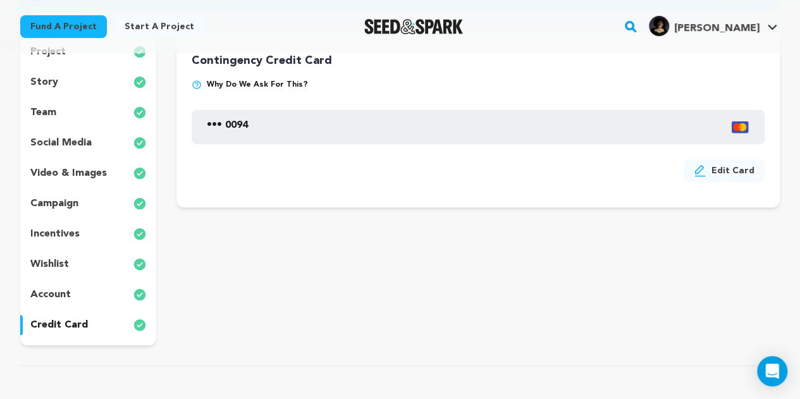
click at [75, 301] on div "account" at bounding box center [88, 294] width 136 height 20
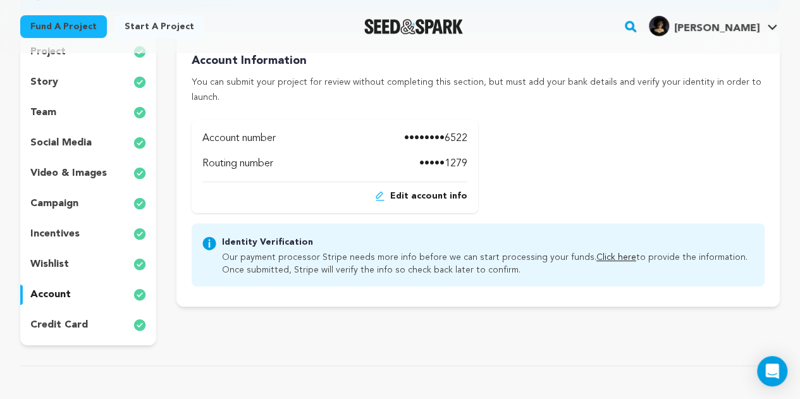
click at [603, 248] on p "Our payment processor Stripe needs more info before we can start processing you…" at bounding box center [488, 262] width 532 height 28
click at [599, 253] on link "Click here" at bounding box center [616, 257] width 40 height 9
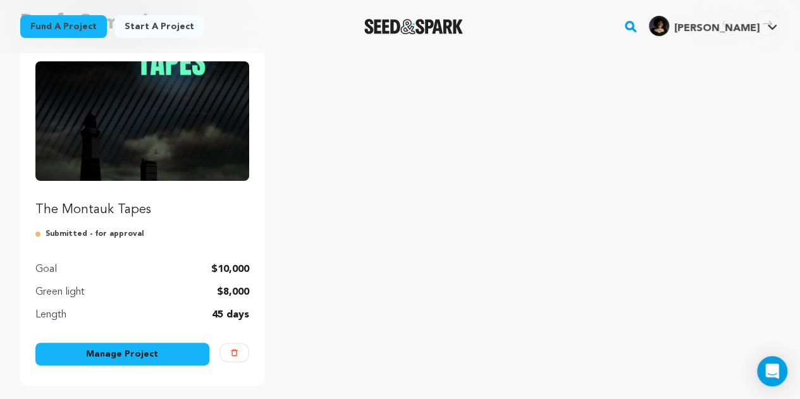
scroll to position [140, 0]
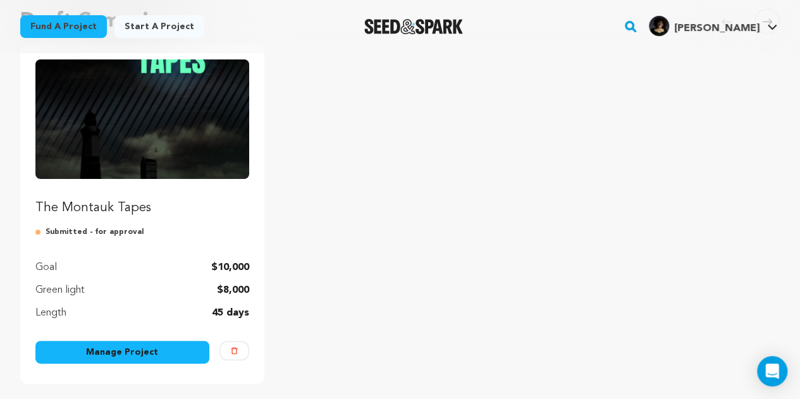
click at [143, 351] on link "Manage Project" at bounding box center [122, 352] width 174 height 23
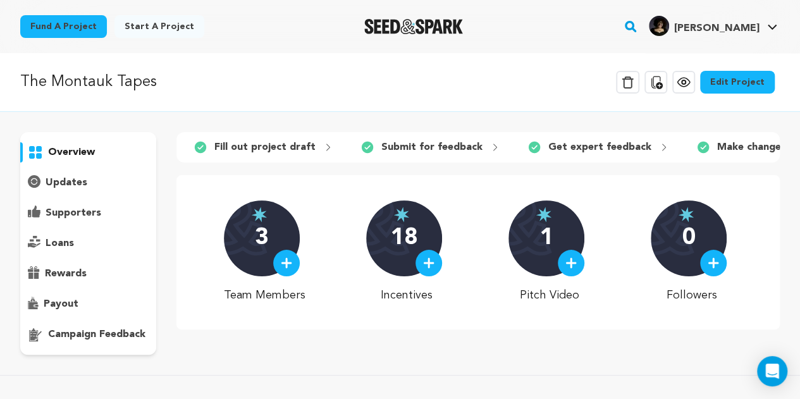
click at [663, 78] on icon at bounding box center [655, 82] width 15 height 15
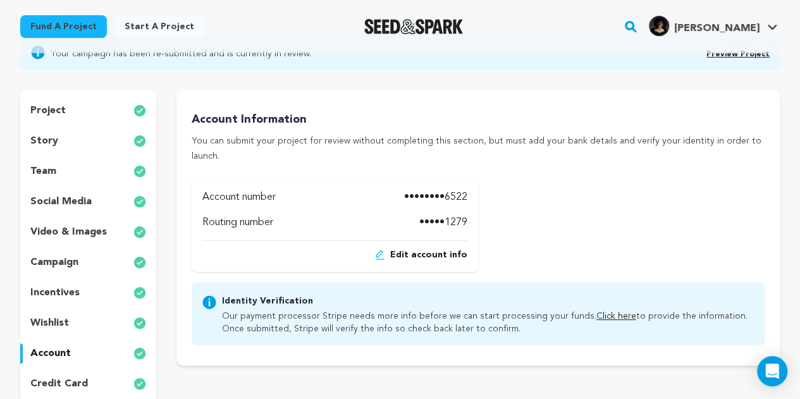
scroll to position [113, 0]
